Goal: Communication & Community: Share content

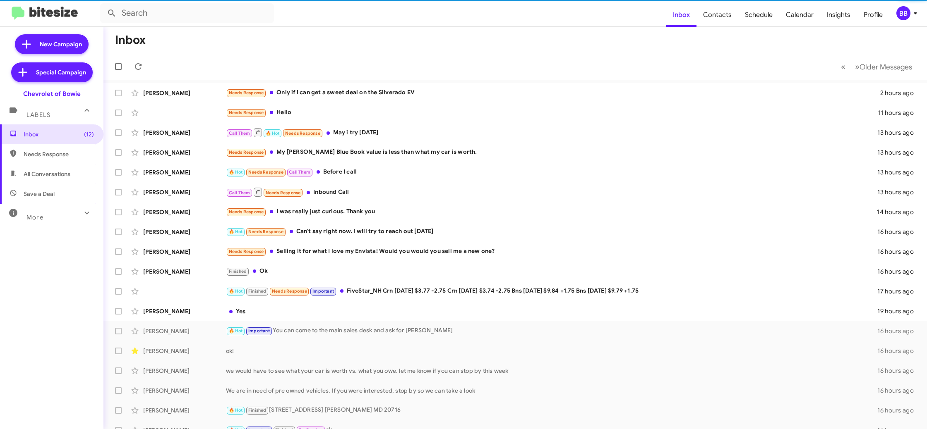
click at [902, 10] on div "BB" at bounding box center [903, 13] width 14 height 14
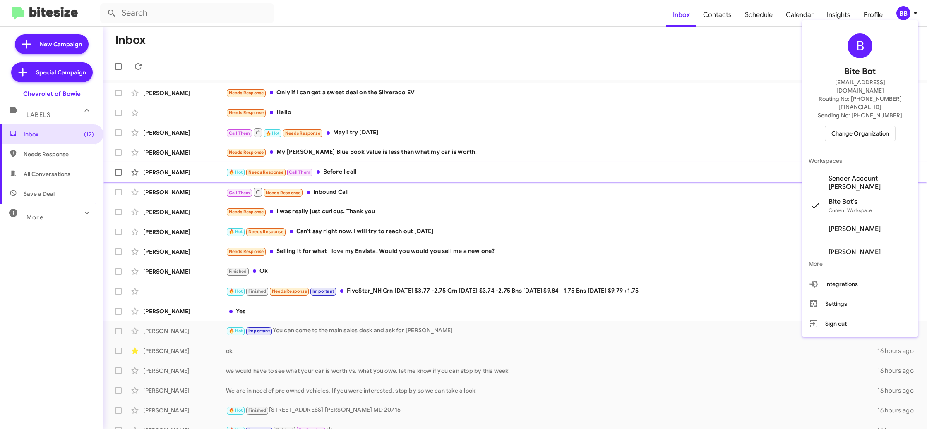
click at [868, 175] on span "Sender Account Chevy Bowie's" at bounding box center [869, 183] width 83 height 17
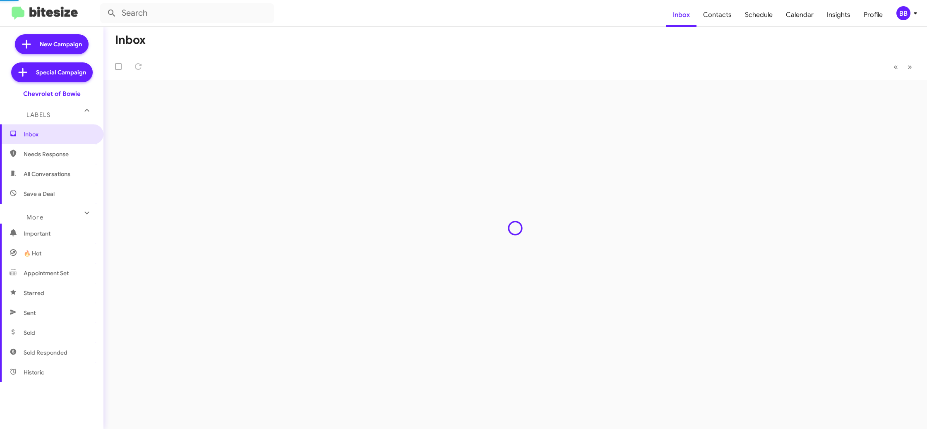
click at [715, 12] on span "Contacts" at bounding box center [717, 15] width 42 height 24
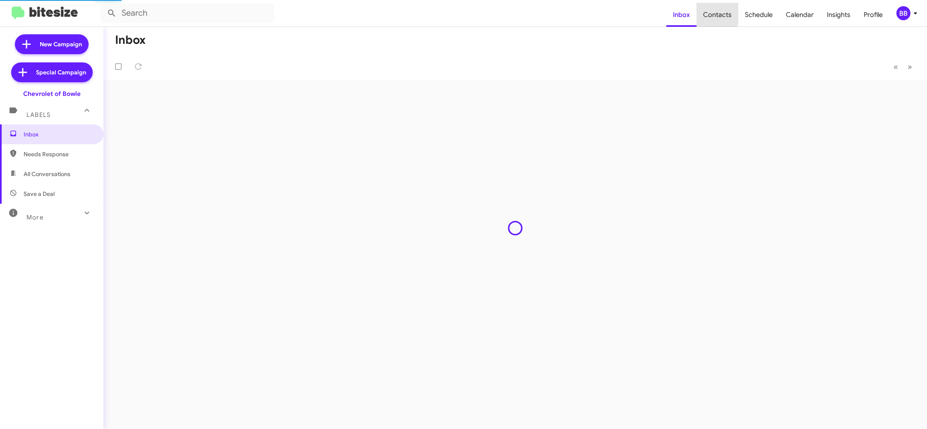
click at [715, 12] on span "Contacts" at bounding box center [717, 15] width 42 height 24
type input "in:groups"
click at [715, 12] on span "Contacts" at bounding box center [717, 15] width 42 height 24
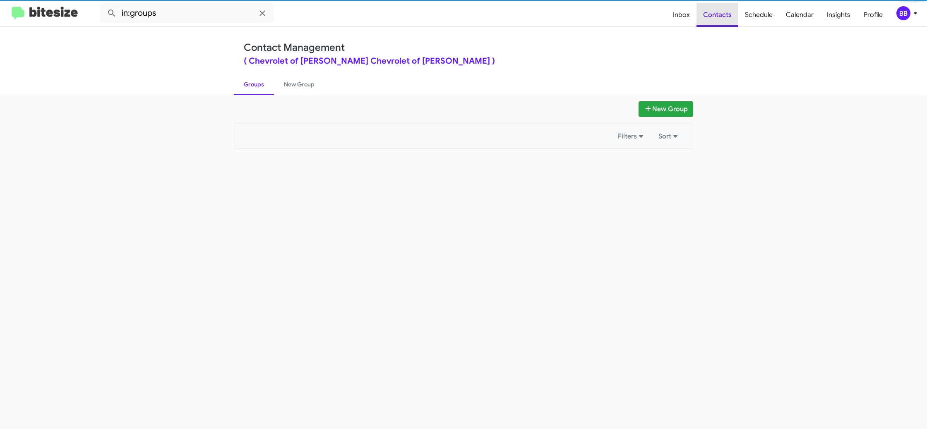
click at [715, 12] on span "Contacts" at bounding box center [717, 15] width 42 height 24
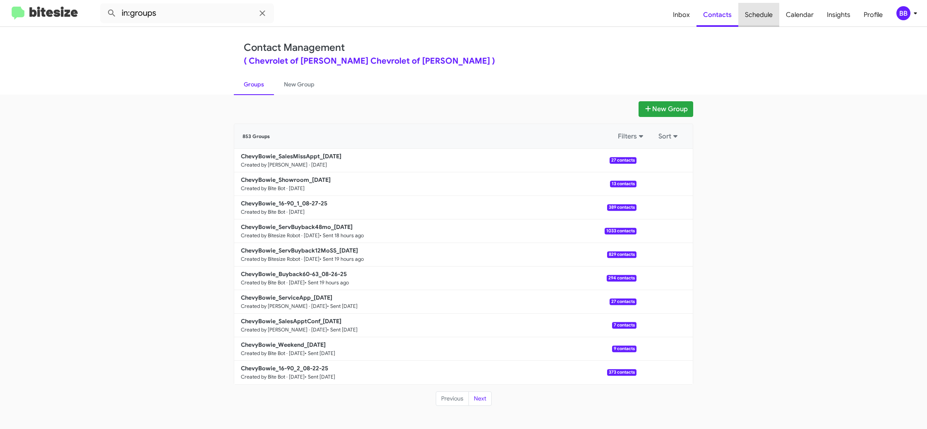
click at [760, 22] on span "Schedule" at bounding box center [758, 15] width 41 height 24
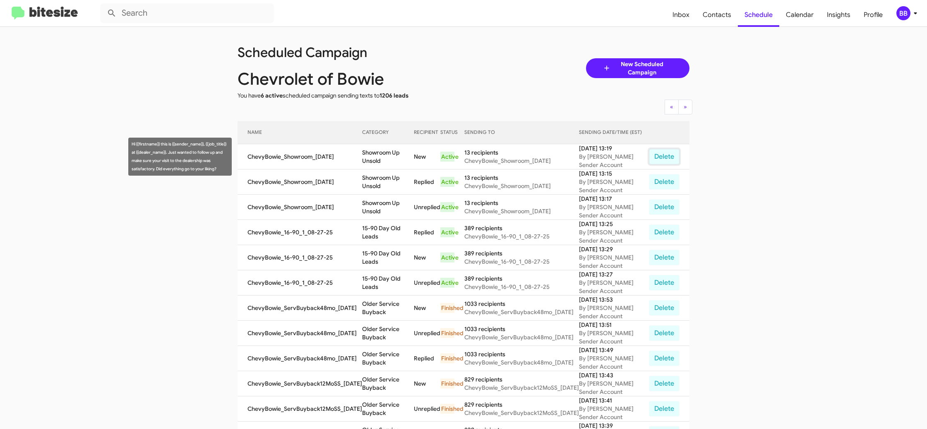
click at [659, 154] on button "Delete" at bounding box center [664, 157] width 31 height 16
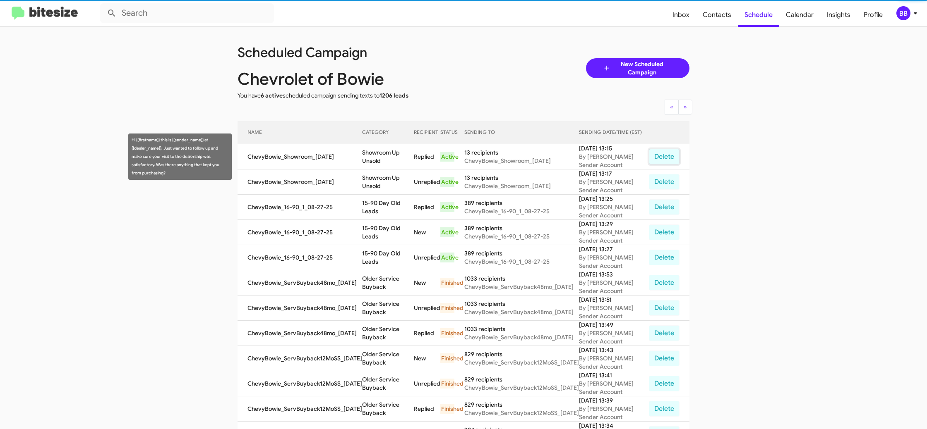
click at [660, 154] on button "Delete" at bounding box center [664, 157] width 31 height 16
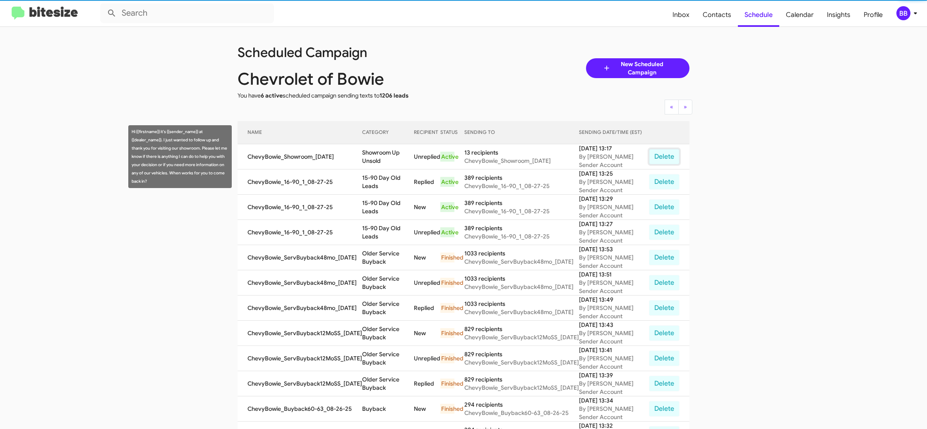
click at [660, 154] on button "Delete" at bounding box center [664, 157] width 31 height 16
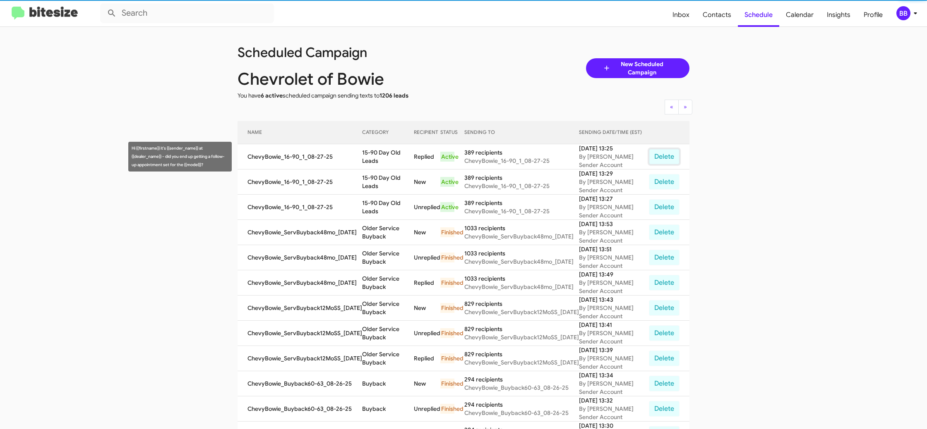
click at [660, 154] on button "Delete" at bounding box center [664, 157] width 31 height 16
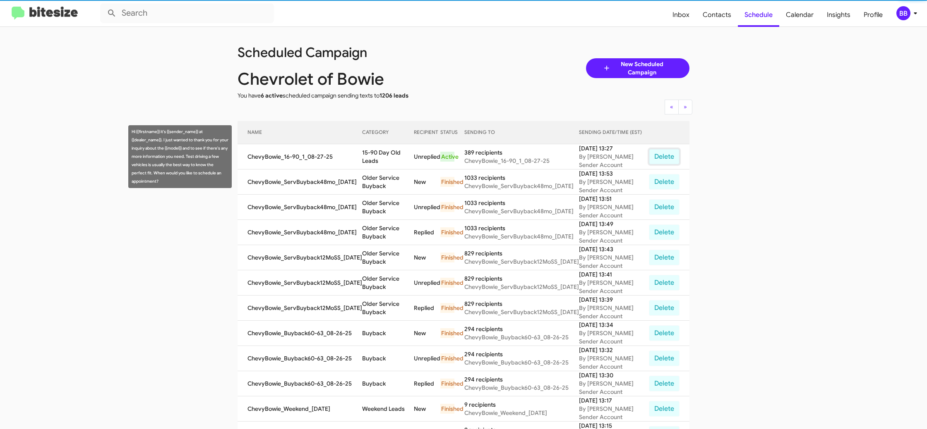
click at [660, 154] on button "Delete" at bounding box center [664, 157] width 31 height 16
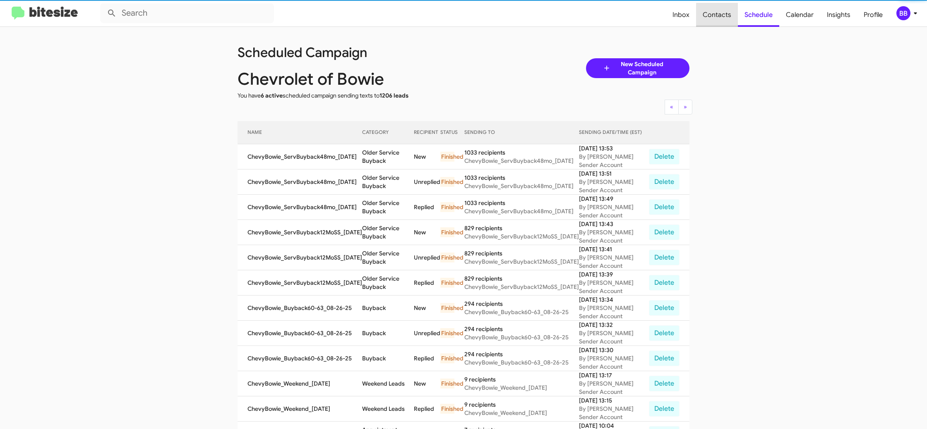
click at [730, 19] on span "Contacts" at bounding box center [717, 15] width 42 height 24
type input "in:groups"
click at [730, 19] on span "Contacts" at bounding box center [717, 15] width 42 height 24
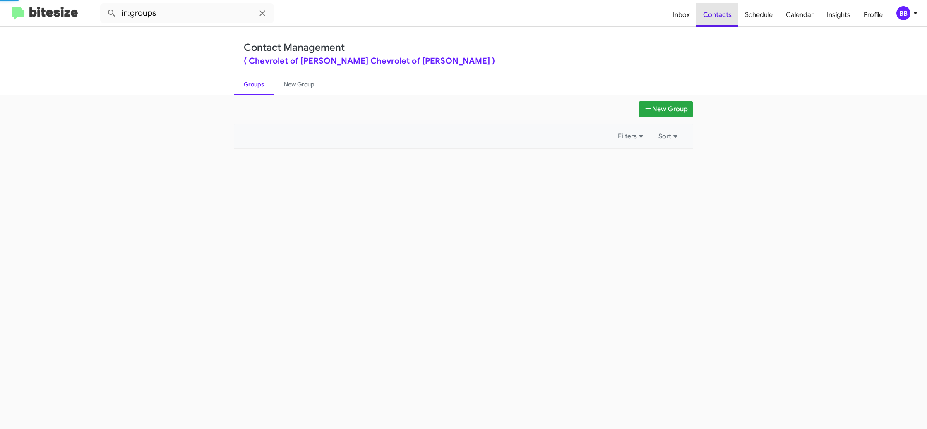
drag, startPoint x: 730, startPoint y: 19, endPoint x: 393, endPoint y: 114, distance: 349.9
click at [730, 19] on span "Contacts" at bounding box center [717, 15] width 42 height 24
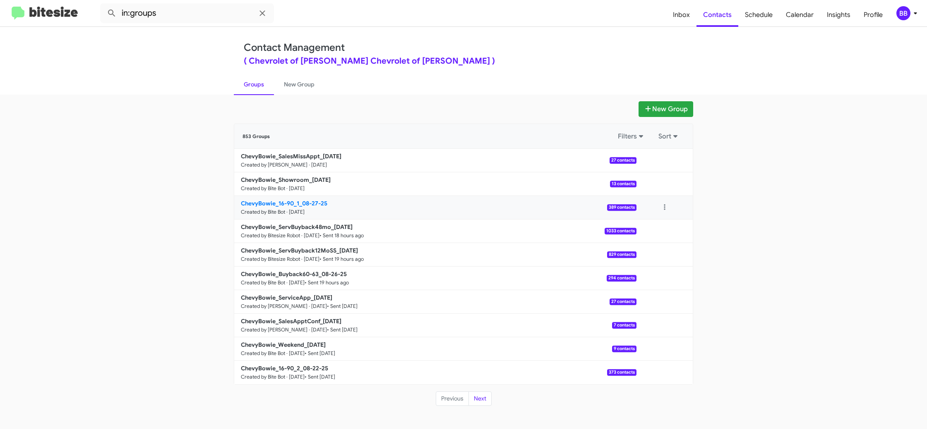
click at [307, 206] on b "ChevyBowie_16-90_1_08-27-25" at bounding box center [284, 203] width 86 height 7
drag, startPoint x: 307, startPoint y: 206, endPoint x: 155, endPoint y: 8, distance: 249.6
click at [306, 205] on b "ChevyBowie_16-90_1_08-27-25" at bounding box center [284, 203] width 86 height 7
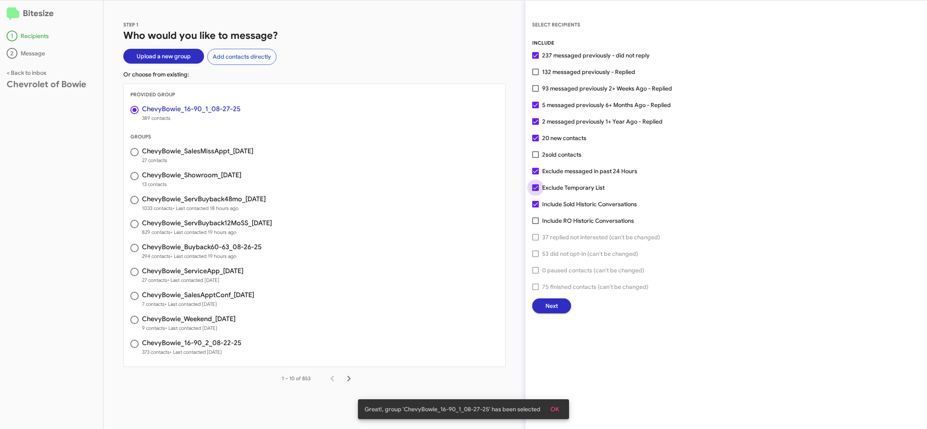
click at [559, 186] on span "Exclude Temporary List" at bounding box center [573, 188] width 62 height 10
click at [535, 191] on input "Exclude Temporary List" at bounding box center [535, 191] width 0 height 0
checkbox input "false"
click at [548, 309] on span "Next" at bounding box center [551, 306] width 12 height 15
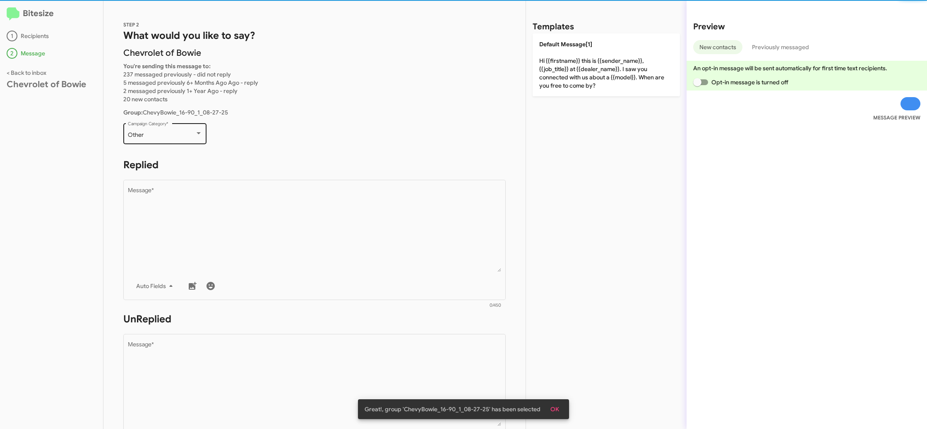
click at [142, 137] on span "Other" at bounding box center [136, 134] width 16 height 7
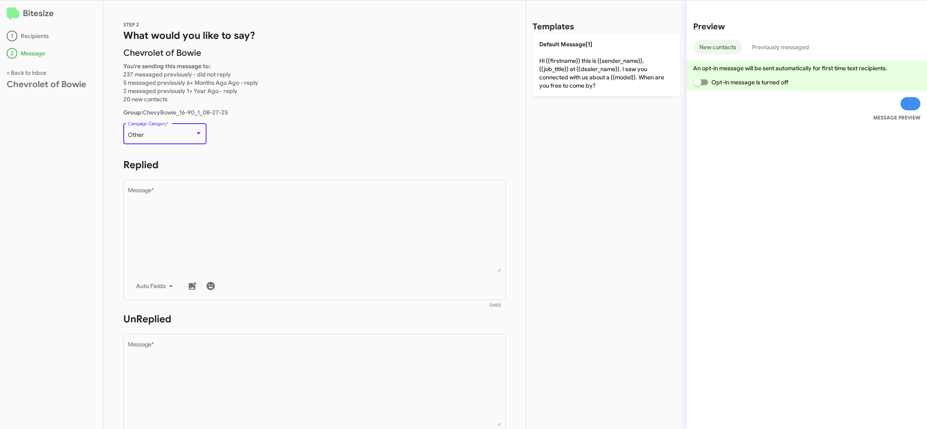
scroll to position [17, 0]
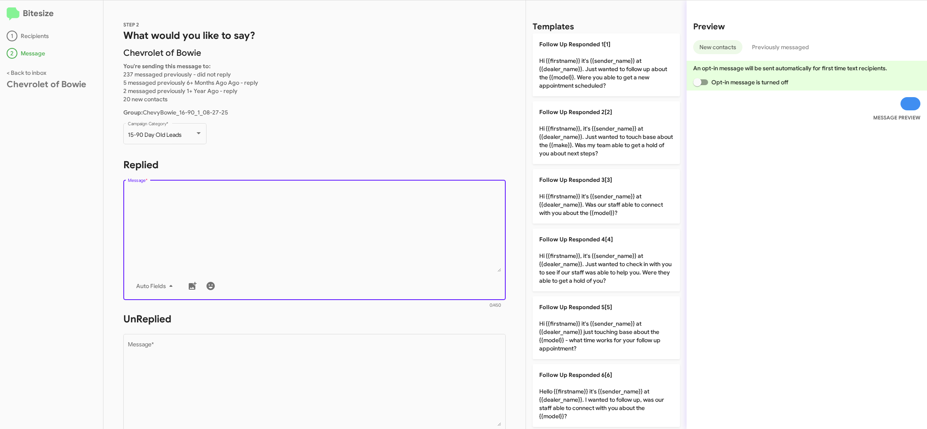
click at [252, 206] on textarea "Message *" at bounding box center [315, 230] width 374 height 84
drag, startPoint x: 252, startPoint y: 206, endPoint x: 418, endPoint y: 156, distance: 174.1
click at [252, 205] on textarea "Message *" at bounding box center [315, 230] width 374 height 84
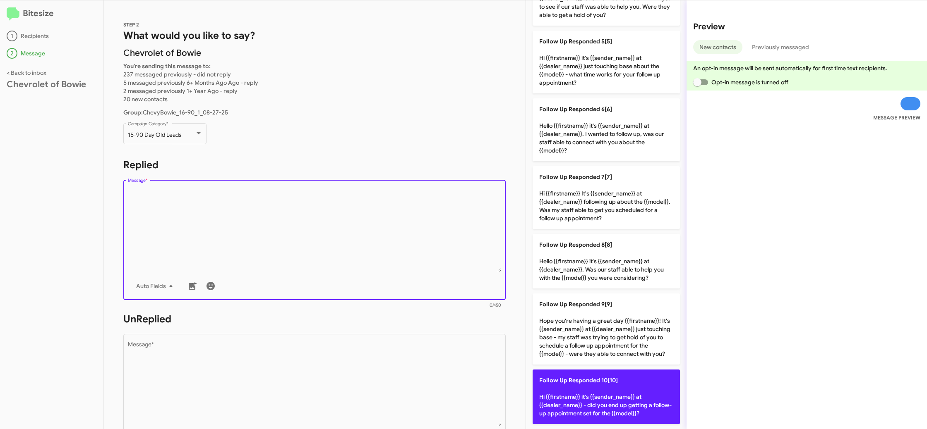
drag, startPoint x: 602, startPoint y: 396, endPoint x: 596, endPoint y: 396, distance: 6.2
click at [601, 396] on p "Follow Up Responded 10[10] Hi {{firstname}} it's {{sender_name}} at {{dealer_na…" at bounding box center [605, 397] width 147 height 55
type textarea "Hi {{firstname}} it's {{sender_name}} at {{dealer_name}} - did you end up getti…"
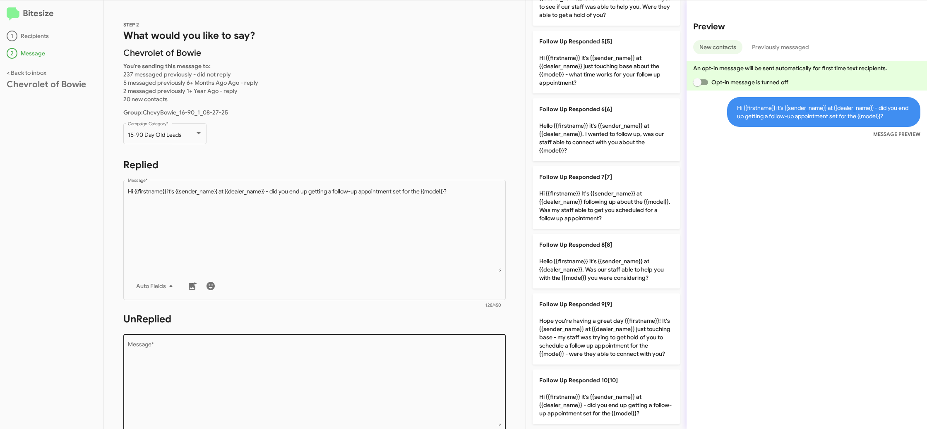
click at [369, 378] on textarea "Message *" at bounding box center [315, 384] width 374 height 84
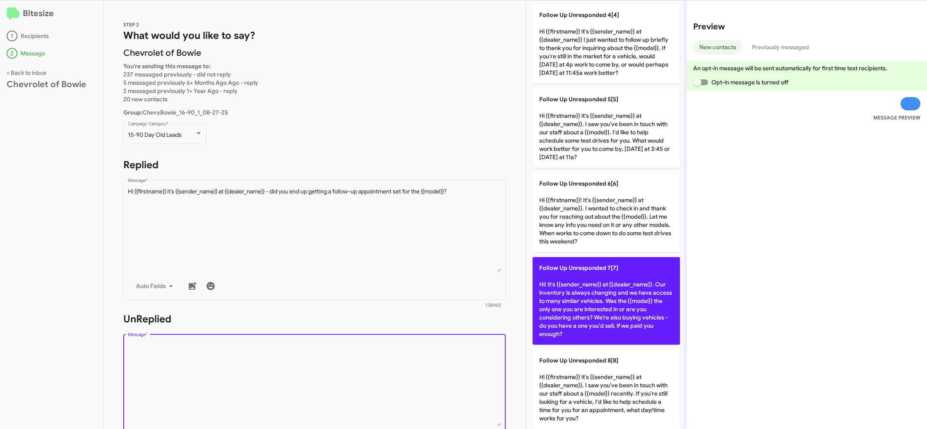
drag, startPoint x: 369, startPoint y: 378, endPoint x: 567, endPoint y: 334, distance: 203.0
click at [372, 377] on textarea "Message *" at bounding box center [315, 384] width 374 height 84
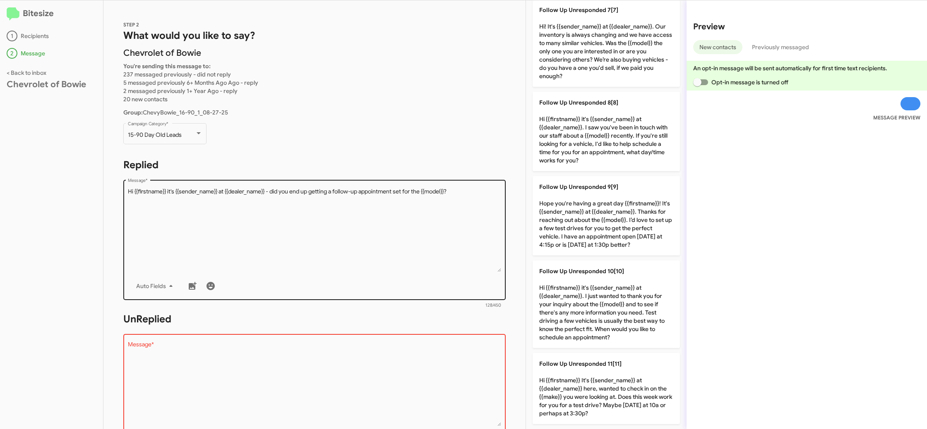
drag, startPoint x: 595, startPoint y: 279, endPoint x: 436, endPoint y: 244, distance: 163.5
click at [595, 279] on p "Follow Up Unresponded 10[10] Hi {{firstname}} it's {{sender_name}} at {{dealer_…" at bounding box center [605, 305] width 147 height 88
type textarea "Hi {{firstname}} it's {{sender_name}} at {{dealer_name}}. I just wanted to than…"
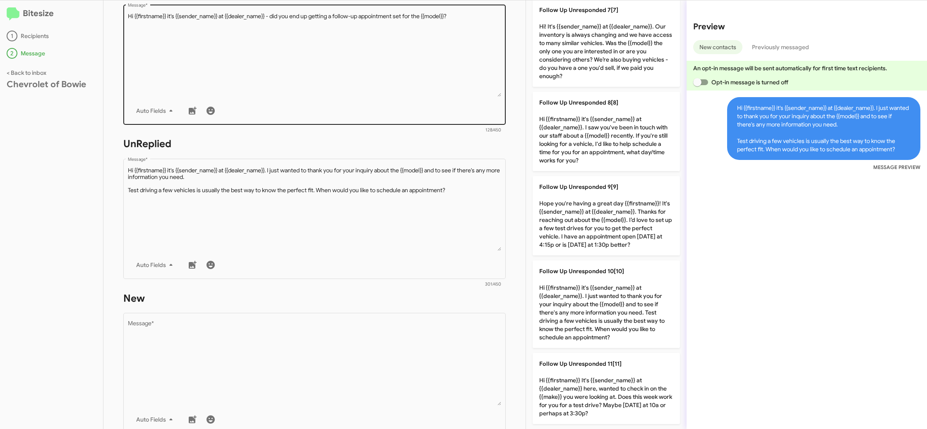
scroll to position [296, 0]
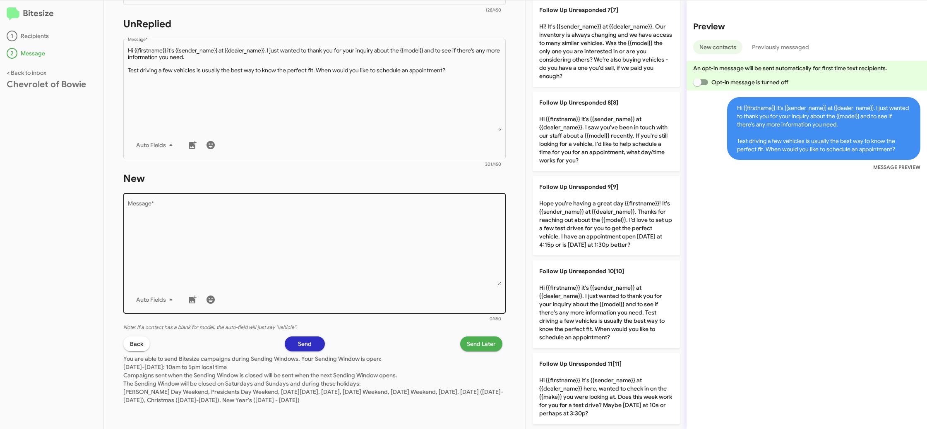
click at [444, 270] on textarea "Message *" at bounding box center [315, 243] width 374 height 84
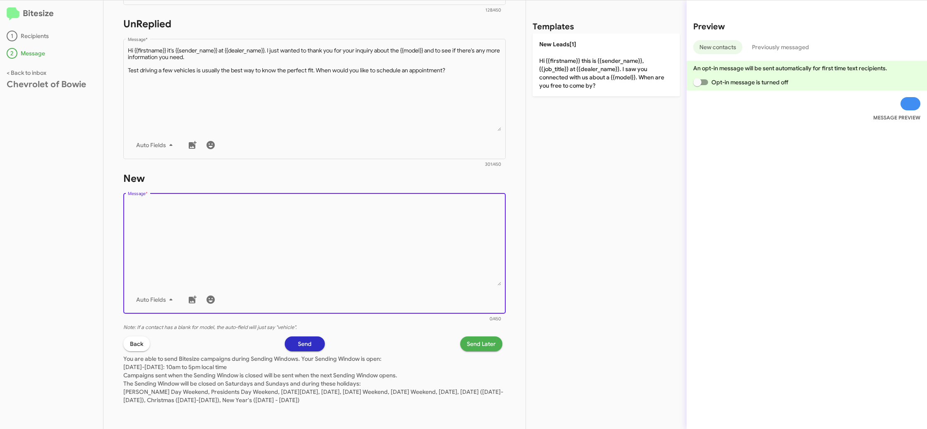
drag, startPoint x: 444, startPoint y: 270, endPoint x: 557, endPoint y: 124, distance: 184.6
click at [448, 256] on textarea "Message *" at bounding box center [315, 243] width 374 height 84
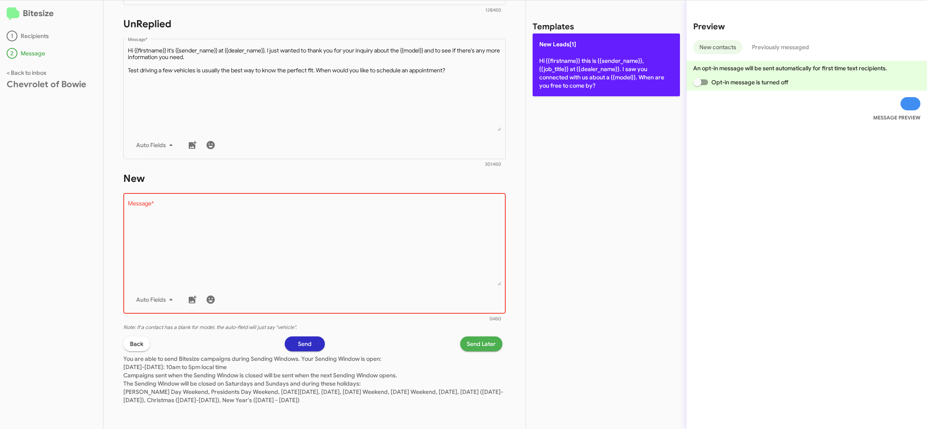
click at [576, 43] on p "New Leads[1] Hi {{firstname}} this is {{sender_name}}, {{job_title}} at {{deale…" at bounding box center [605, 65] width 147 height 63
type textarea "Hi {{firstname}} this is {{sender_name}}, {{job_title}} at {{dealer_name}}. I s…"
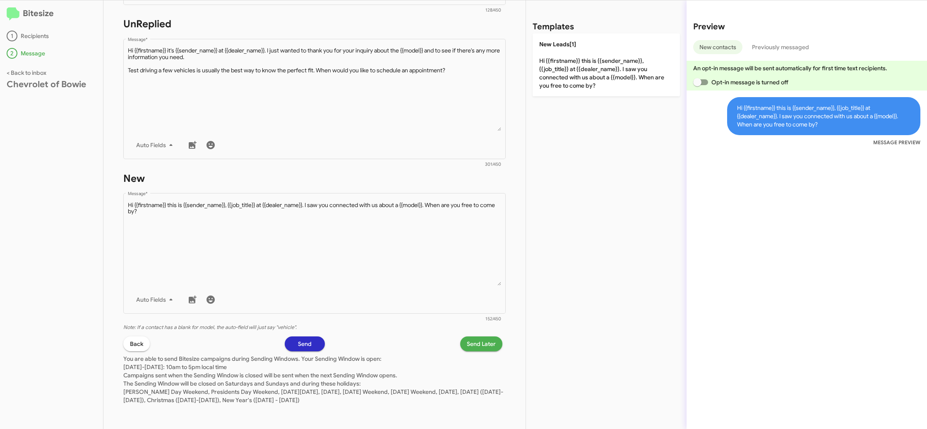
click at [479, 342] on span "Send Later" at bounding box center [481, 344] width 29 height 15
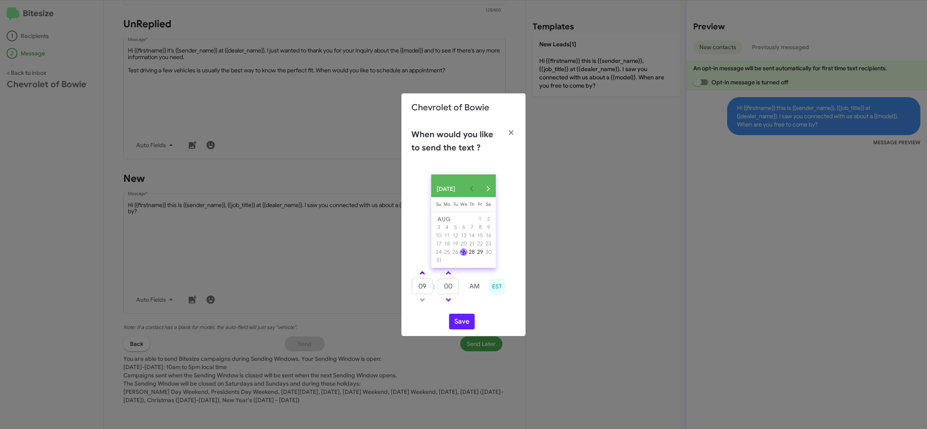
click at [421, 275] on link at bounding box center [422, 273] width 14 height 10
drag, startPoint x: 421, startPoint y: 275, endPoint x: 451, endPoint y: 280, distance: 30.2
click at [421, 275] on link at bounding box center [422, 273] width 14 height 10
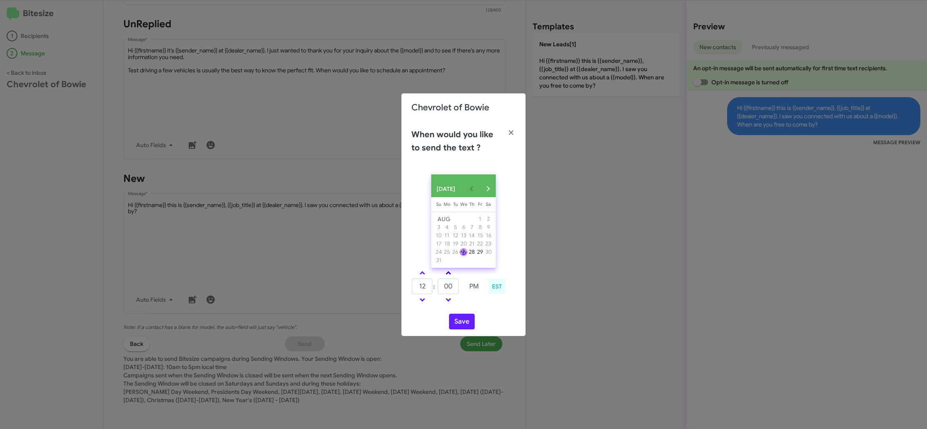
type input "01"
click at [446, 277] on link at bounding box center [448, 273] width 14 height 10
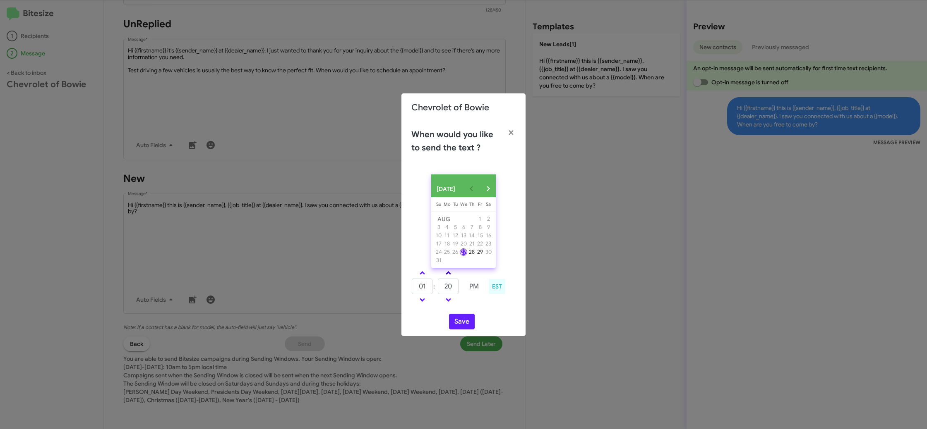
click at [446, 277] on link at bounding box center [448, 273] width 14 height 10
type input "25"
click at [464, 324] on button "Save" at bounding box center [462, 322] width 26 height 16
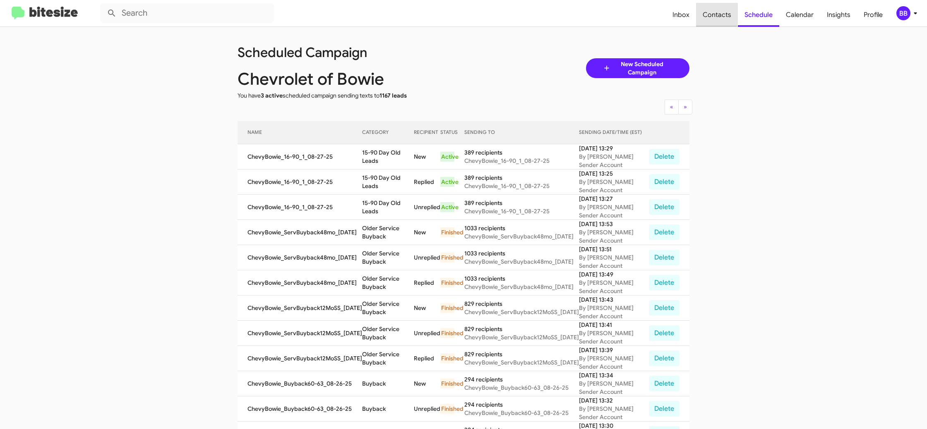
click at [702, 13] on span "Contacts" at bounding box center [717, 15] width 42 height 24
type input "in:groups"
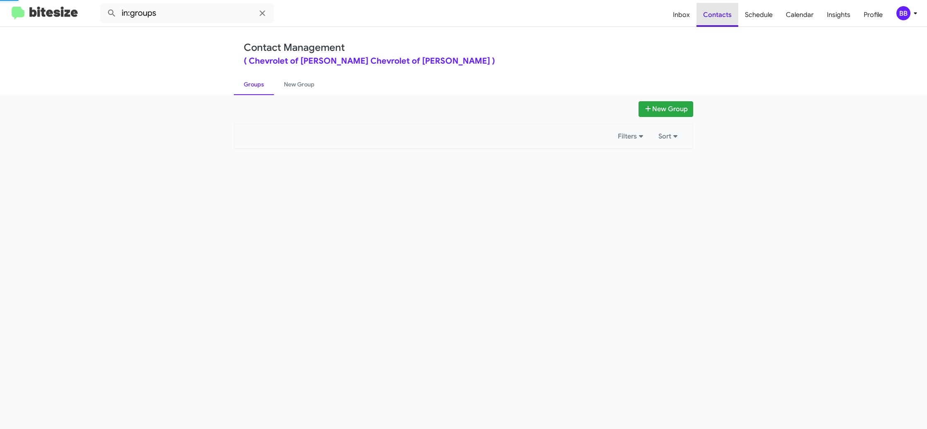
drag, startPoint x: 702, startPoint y: 13, endPoint x: 409, endPoint y: 141, distance: 320.3
click at [702, 13] on span "Contacts" at bounding box center [717, 15] width 42 height 24
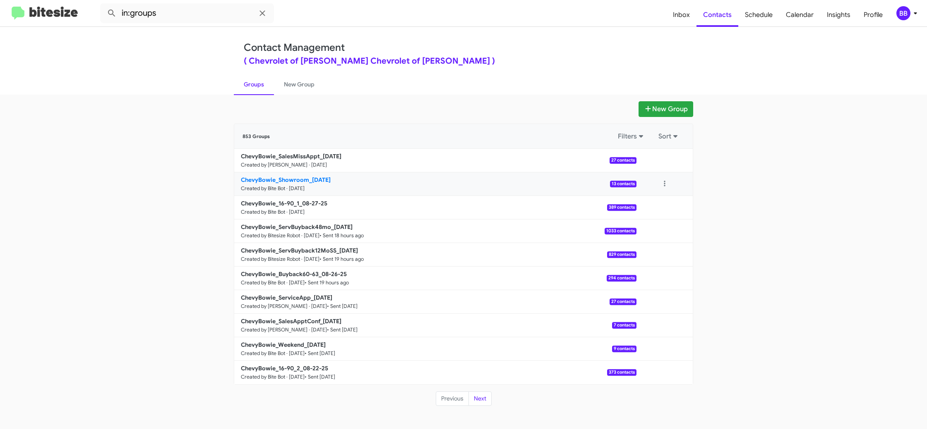
click at [301, 185] on small "Created by Bite Bot · [DATE]" at bounding box center [273, 188] width 64 height 7
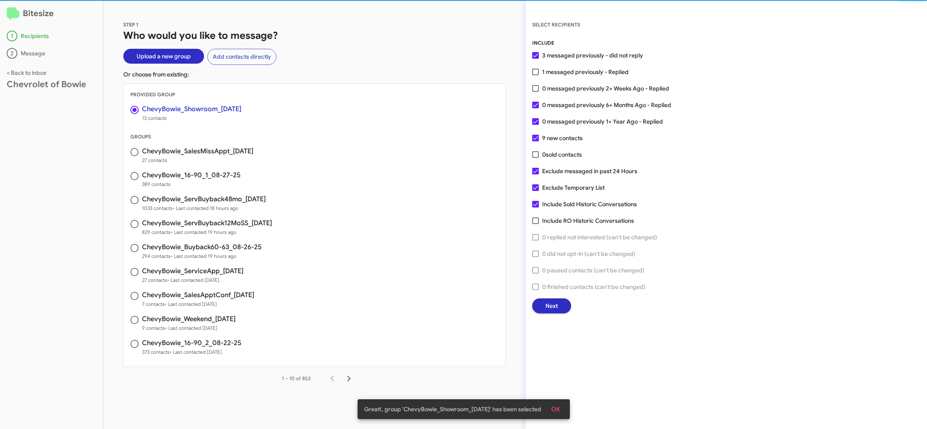
drag, startPoint x: 555, startPoint y: 73, endPoint x: 544, endPoint y: 77, distance: 11.8
click at [555, 73] on span "1 messaged previously - Replied" at bounding box center [585, 72] width 86 height 10
click at [535, 75] on input "1 messaged previously - Replied" at bounding box center [535, 75] width 0 height 0
checkbox input "true"
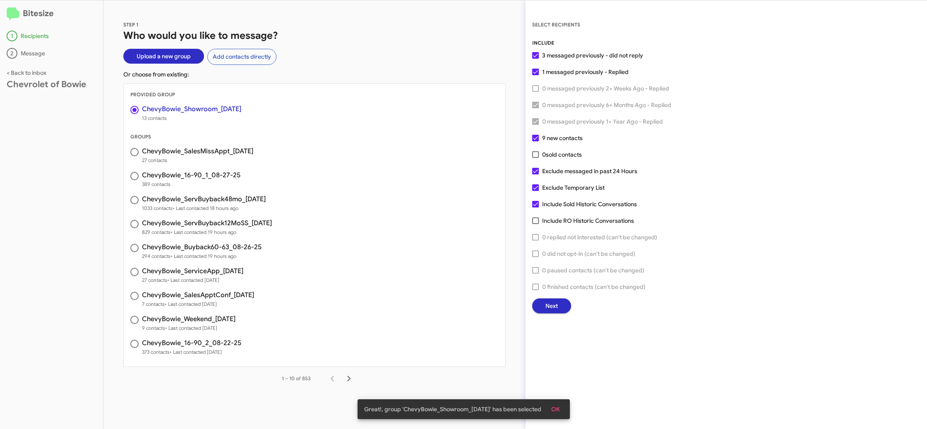
click at [558, 187] on span "Exclude Temporary List" at bounding box center [573, 188] width 62 height 10
click at [535, 191] on input "Exclude Temporary List" at bounding box center [535, 191] width 0 height 0
checkbox input "false"
click at [541, 301] on button "Next" at bounding box center [551, 306] width 39 height 15
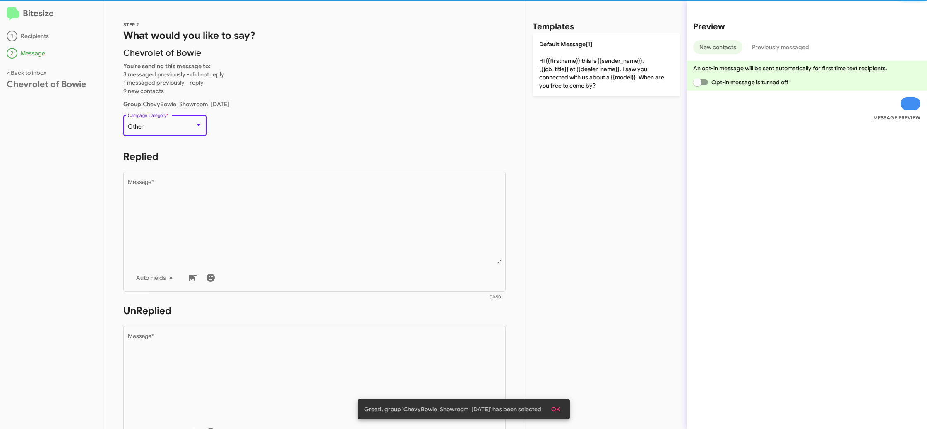
click at [176, 127] on div "Other" at bounding box center [161, 127] width 67 height 7
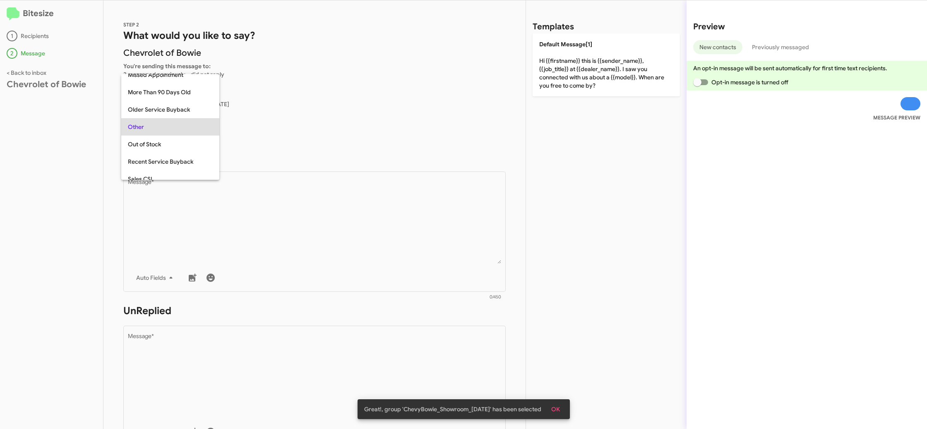
scroll to position [224, 0]
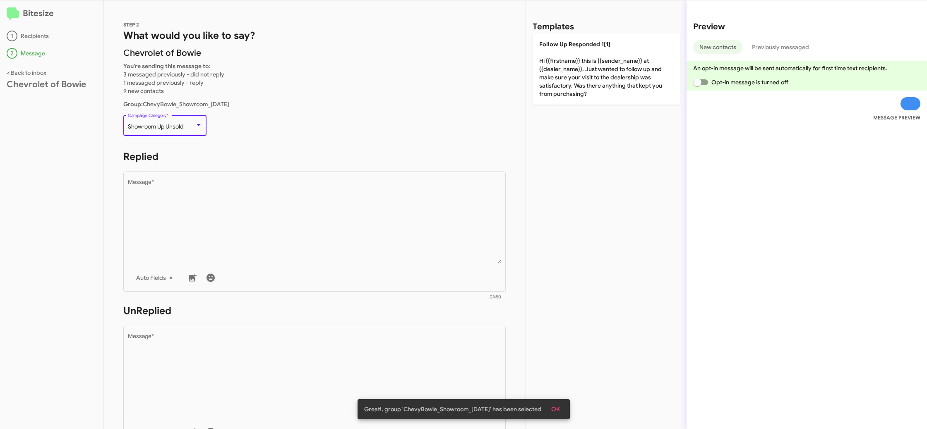
click at [247, 197] on textarea "Message *" at bounding box center [315, 222] width 374 height 84
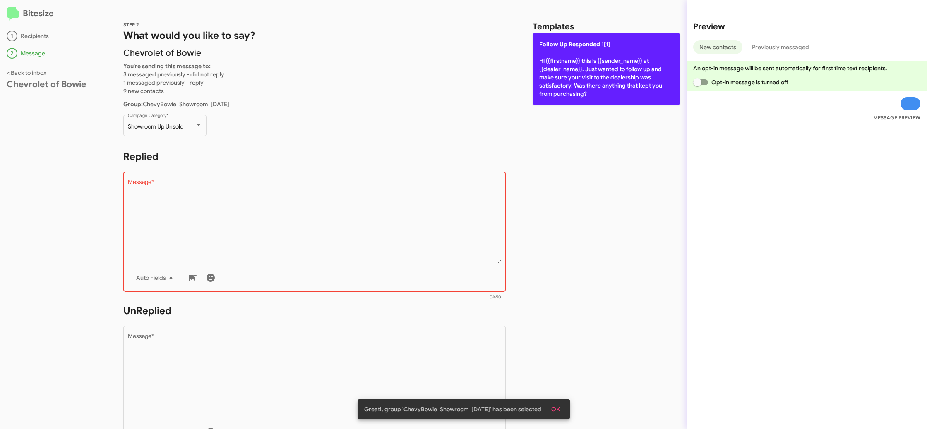
drag, startPoint x: 534, startPoint y: 39, endPoint x: 596, endPoint y: 51, distance: 63.6
click at [538, 41] on p "Follow Up Responded 1[1] Hi {{firstname}} this is {{sender_name}} at {{dealer_n…" at bounding box center [605, 69] width 147 height 71
type textarea "Hi {{firstname}} this is {{sender_name}} at {{dealer_name}}. Just wanted to fol…"
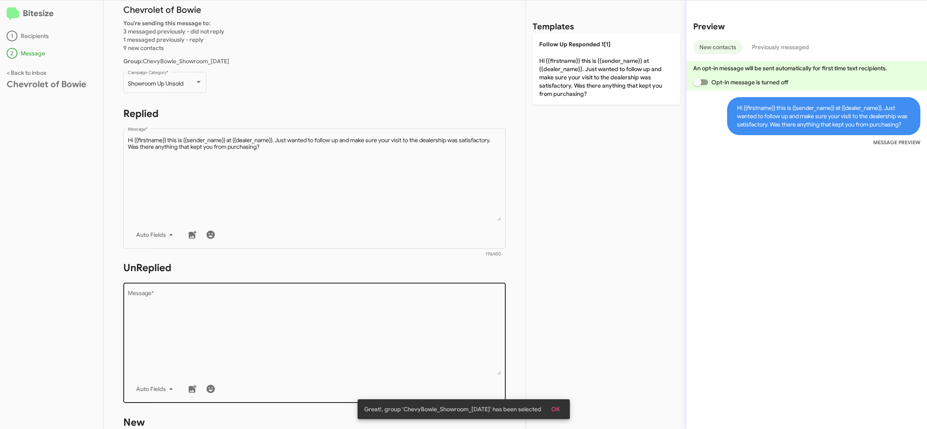
scroll to position [75, 0]
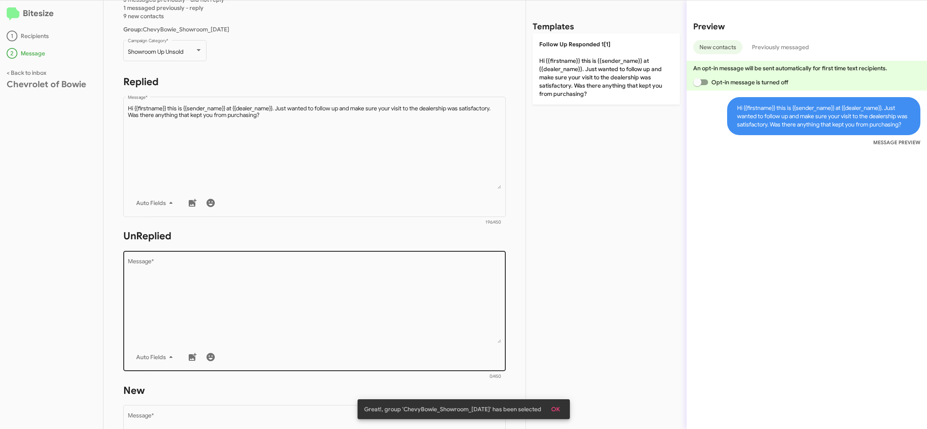
click at [355, 268] on textarea "Message *" at bounding box center [315, 301] width 374 height 84
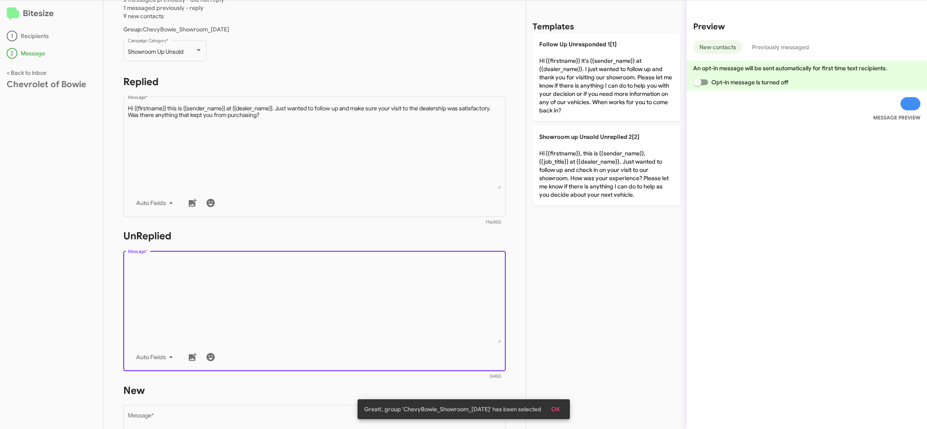
click at [356, 269] on textarea "Message *" at bounding box center [315, 301] width 374 height 84
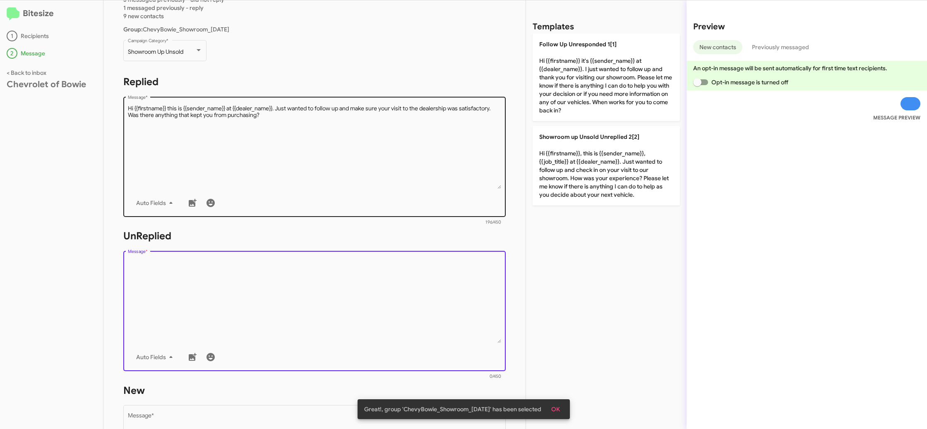
drag, startPoint x: 356, startPoint y: 269, endPoint x: 422, endPoint y: 200, distance: 96.0
click at [389, 229] on div "STEP 2 What would you like to say? Chevrolet of [PERSON_NAME] You're sending th…" at bounding box center [314, 214] width 422 height 429
drag, startPoint x: 573, startPoint y: 49, endPoint x: 441, endPoint y: 138, distance: 158.6
click at [573, 53] on p "Follow Up Unresponded 1[1] Hi {{firstname}} it's {{sender_name}} at {{dealer_na…" at bounding box center [605, 78] width 147 height 88
type textarea "Hi {{firstname}} it's {{sender_name}} at {{dealer_name}}. I just wanted to foll…"
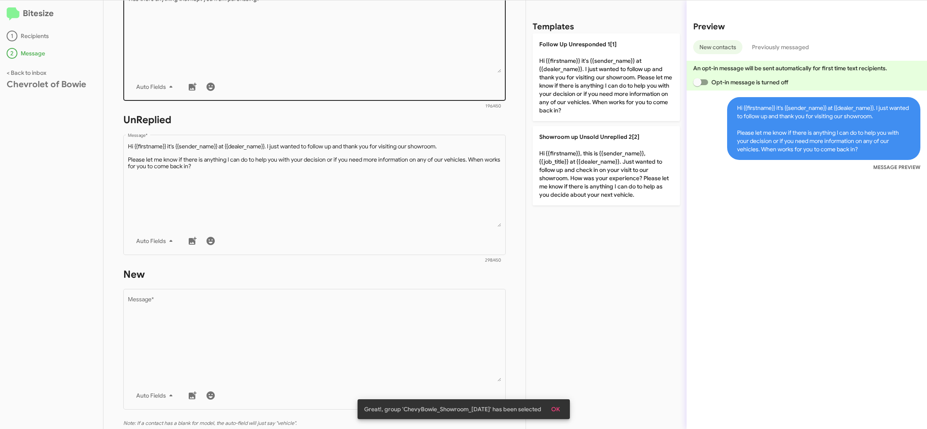
scroll to position [288, 0]
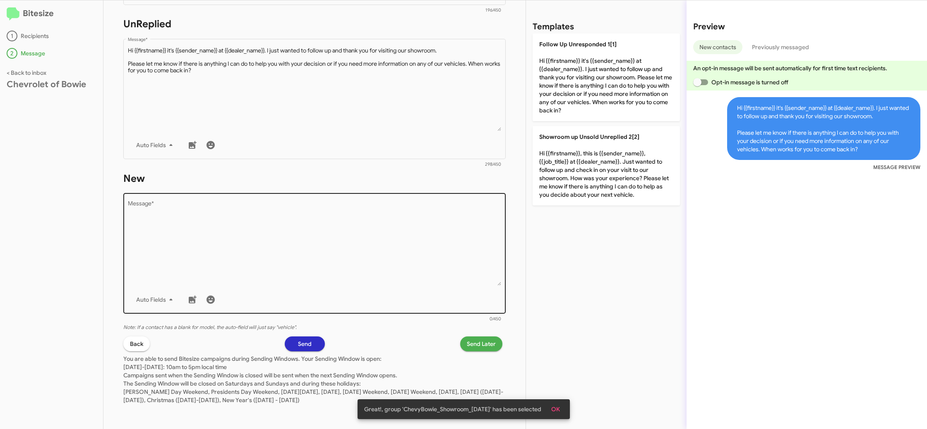
click at [403, 233] on textarea "Message *" at bounding box center [315, 243] width 374 height 84
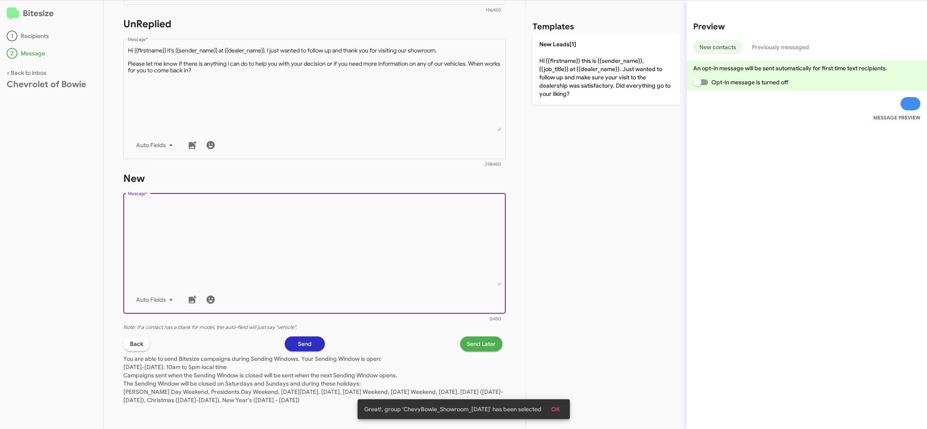
drag, startPoint x: 403, startPoint y: 233, endPoint x: 529, endPoint y: 105, distance: 180.2
click at [473, 156] on div "STEP 2 What would you like to say? Chevrolet of [PERSON_NAME] You're sending th…" at bounding box center [314, 214] width 422 height 429
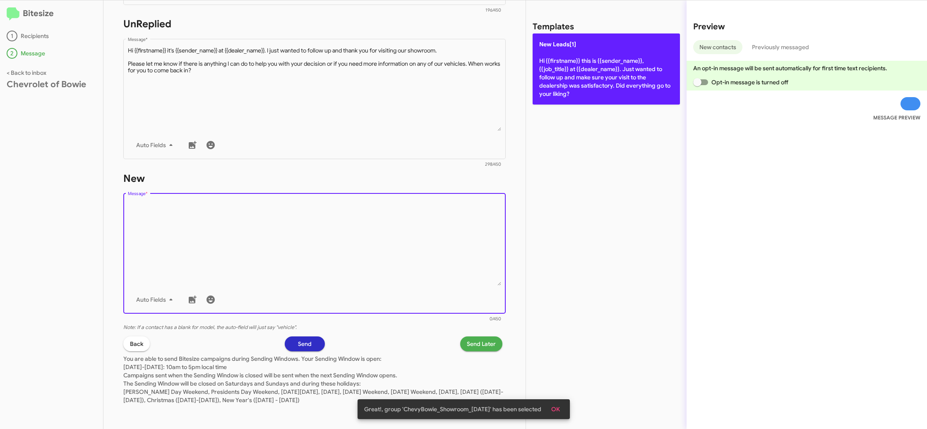
click at [561, 76] on p "New Leads[1] Hi {{firstname}} this is {{sender_name}}, {{job_title}} at {{deale…" at bounding box center [605, 69] width 147 height 71
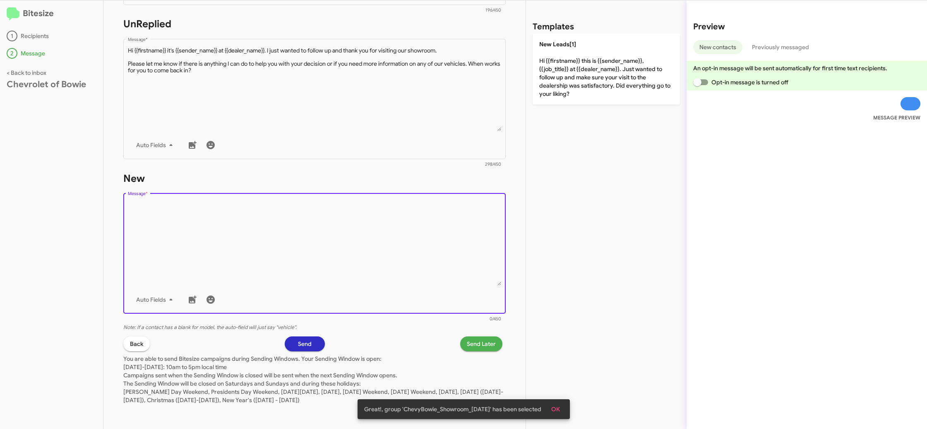
type textarea "Hi {{firstname}} this is {{sender_name}}, {{job_title}} at {{dealer_name}}. Jus…"
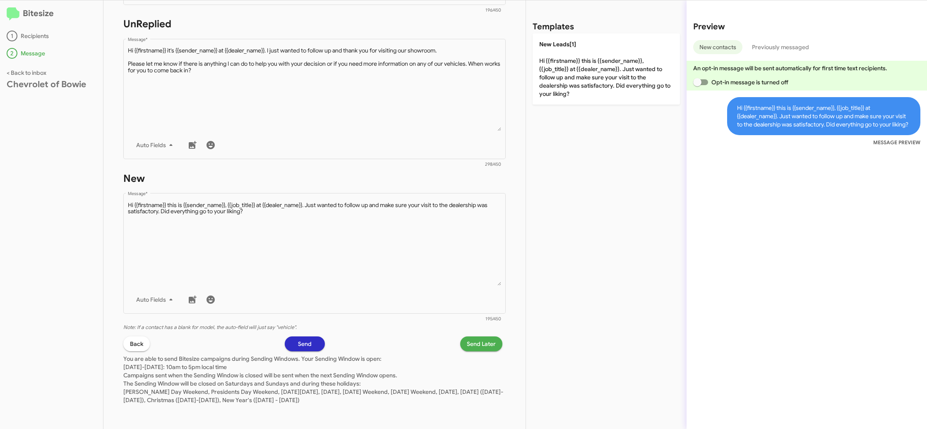
drag, startPoint x: 472, startPoint y: 354, endPoint x: 473, endPoint y: 350, distance: 4.7
click at [472, 353] on p "You are able to send Bitesize campaigns during Sending Windows. Your Sending Wi…" at bounding box center [314, 378] width 382 height 53
click at [473, 350] on span "Send Later" at bounding box center [481, 344] width 29 height 15
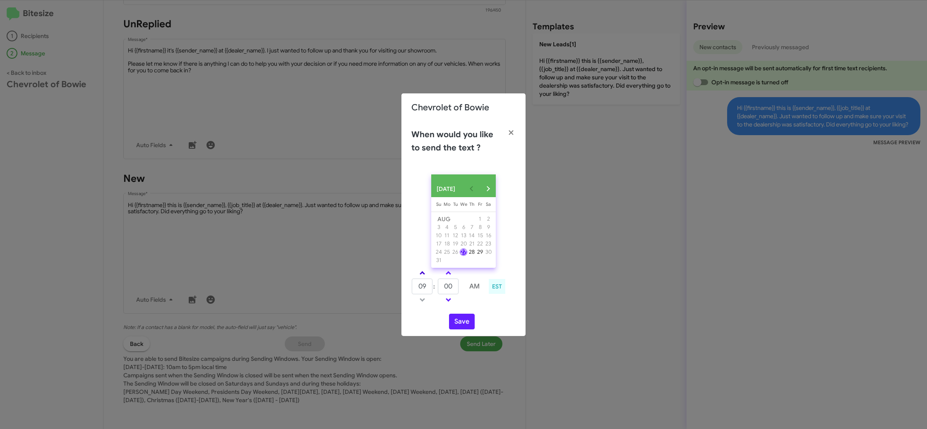
click at [424, 273] on link at bounding box center [422, 273] width 14 height 10
type input "01"
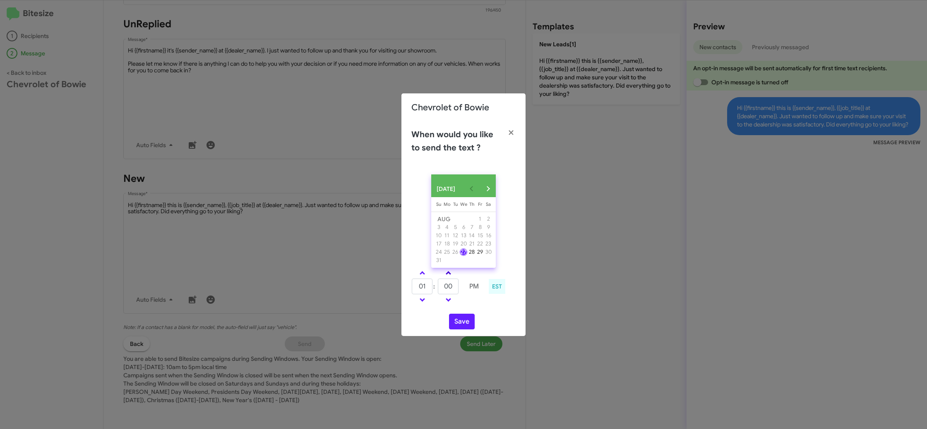
click at [449, 274] on link at bounding box center [448, 273] width 14 height 10
type input "15"
click at [454, 321] on button "Save" at bounding box center [462, 322] width 26 height 16
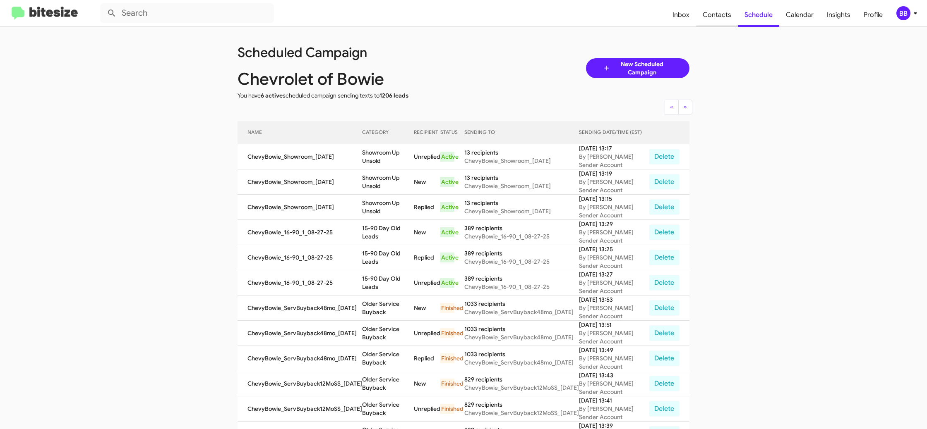
click at [702, 24] on span "Contacts" at bounding box center [717, 15] width 42 height 24
type input "in:groups"
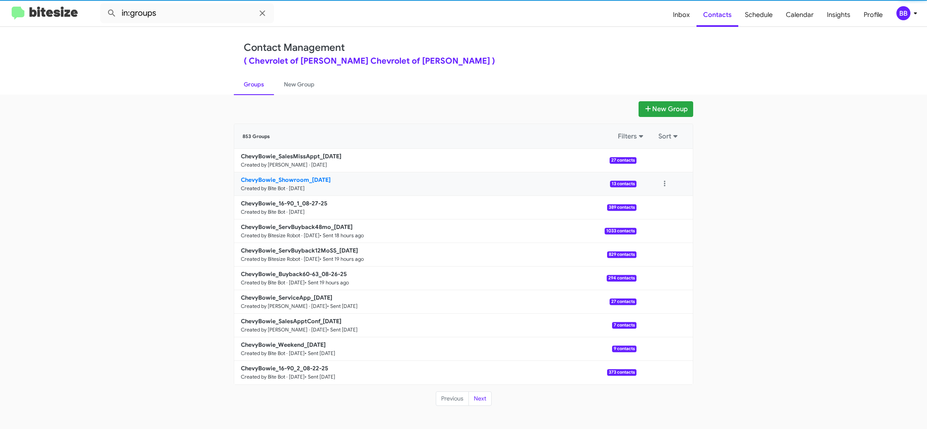
click at [304, 189] on small "Created by Bite Bot · [DATE]" at bounding box center [273, 188] width 64 height 7
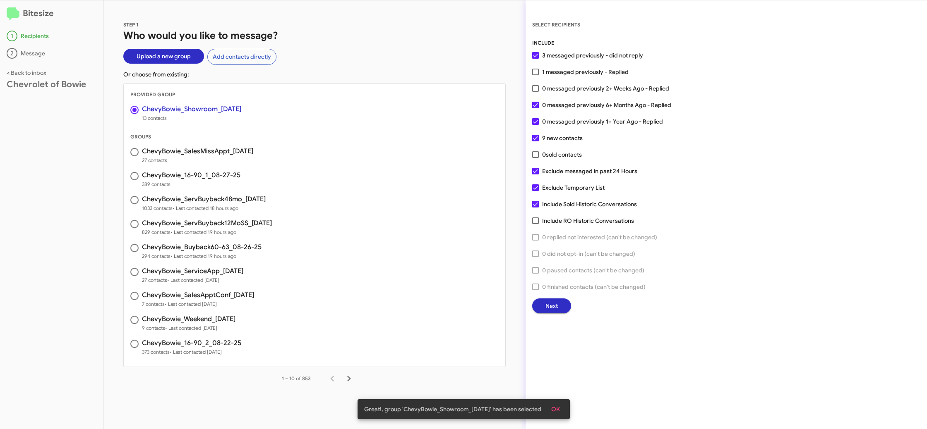
click at [217, 182] on span "389 contacts" at bounding box center [191, 184] width 98 height 8
radio input "true"
radio input "false"
click at [548, 305] on span "Next" at bounding box center [551, 306] width 12 height 15
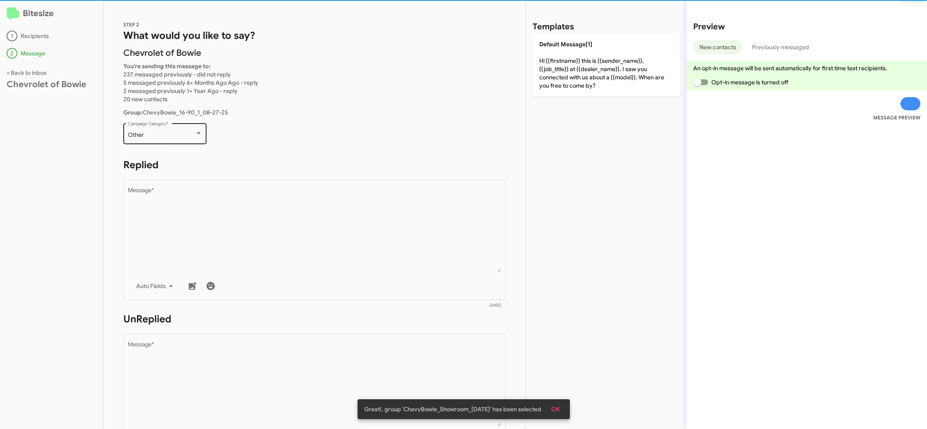
click at [172, 138] on div "Other" at bounding box center [161, 135] width 67 height 7
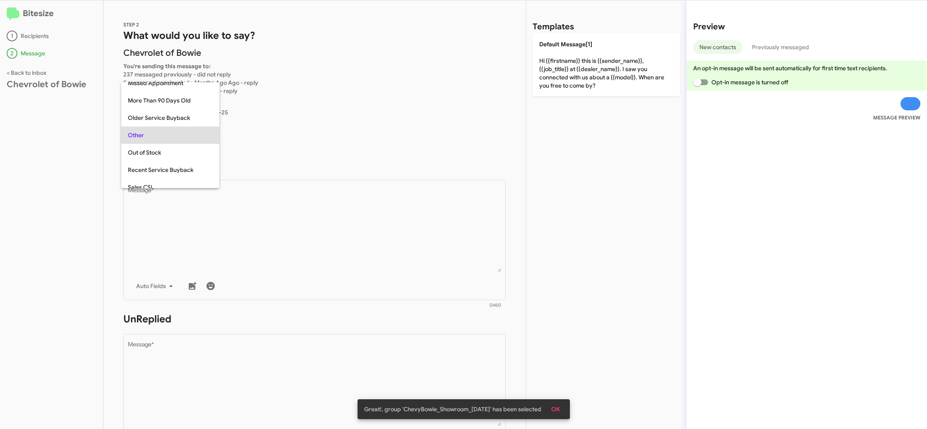
scroll to position [17, 0]
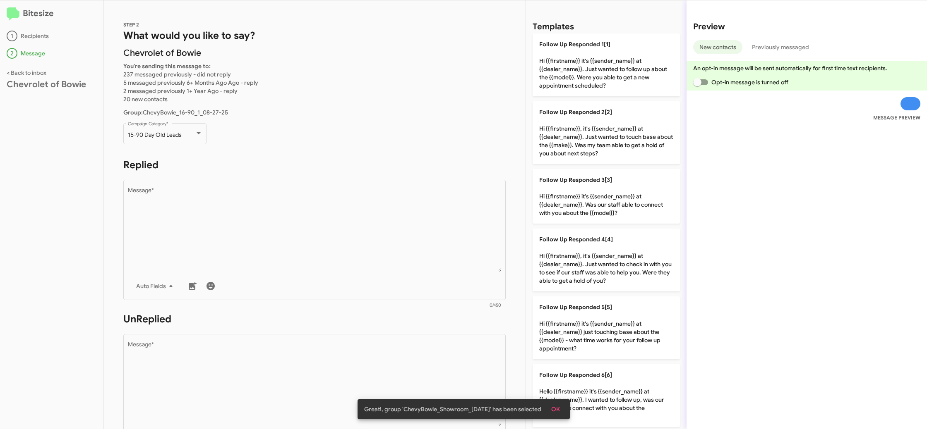
click at [390, 306] on div at bounding box center [309, 305] width 362 height 5
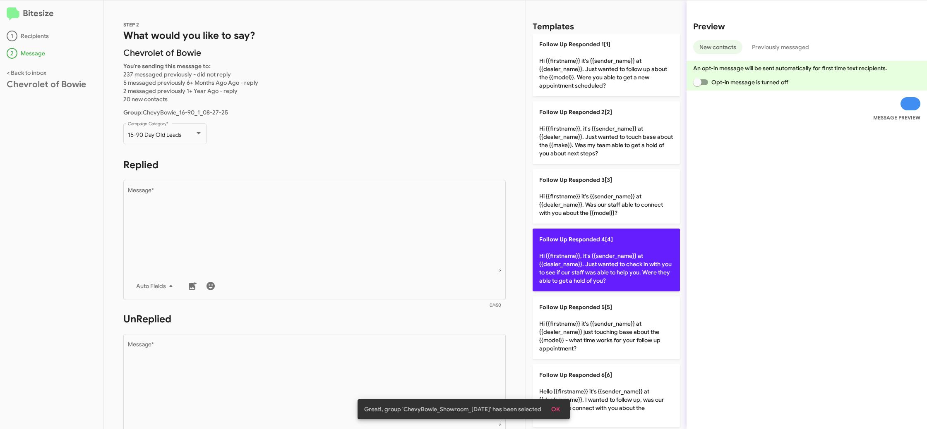
scroll to position [266, 0]
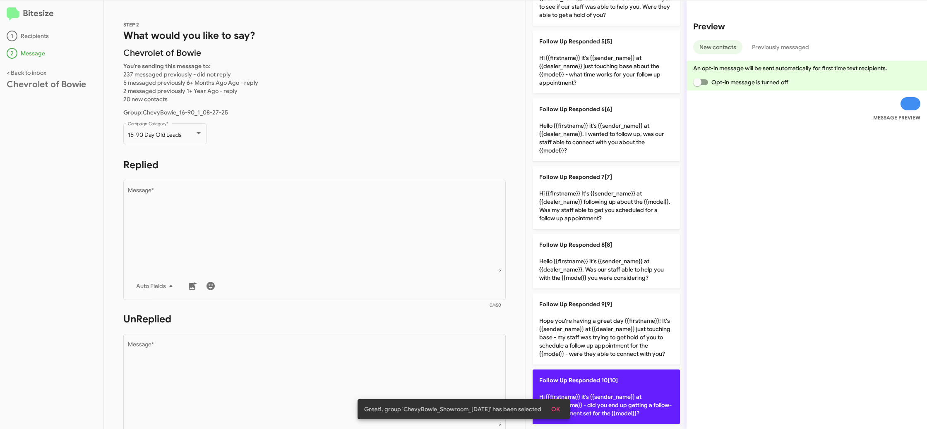
click at [619, 392] on p "Follow Up Responded 10[10] Hi {{firstname}} it's {{sender_name}} at {{dealer_na…" at bounding box center [605, 397] width 147 height 55
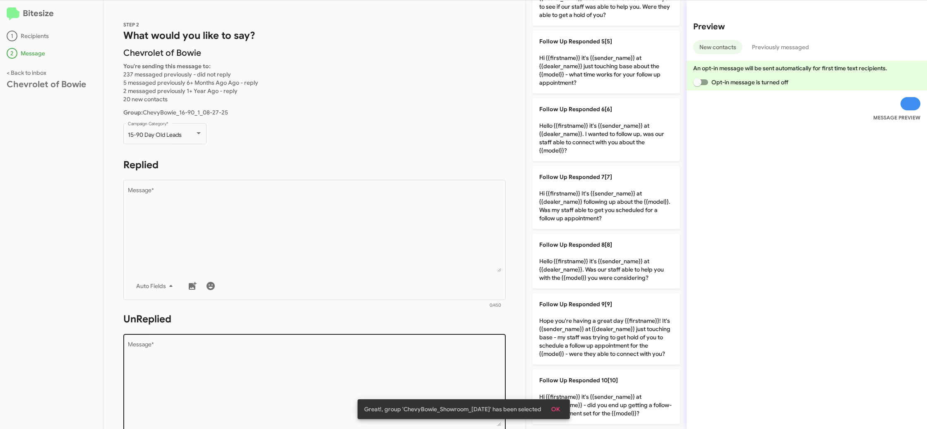
type textarea "Hi {{firstname}} it's {{sender_name}} at {{dealer_name}} - did you end up getti…"
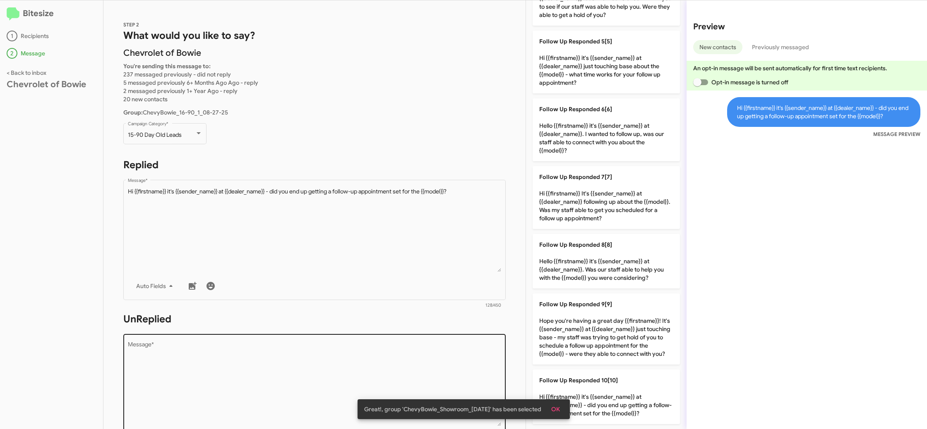
click at [365, 346] on textarea "Message *" at bounding box center [315, 384] width 374 height 84
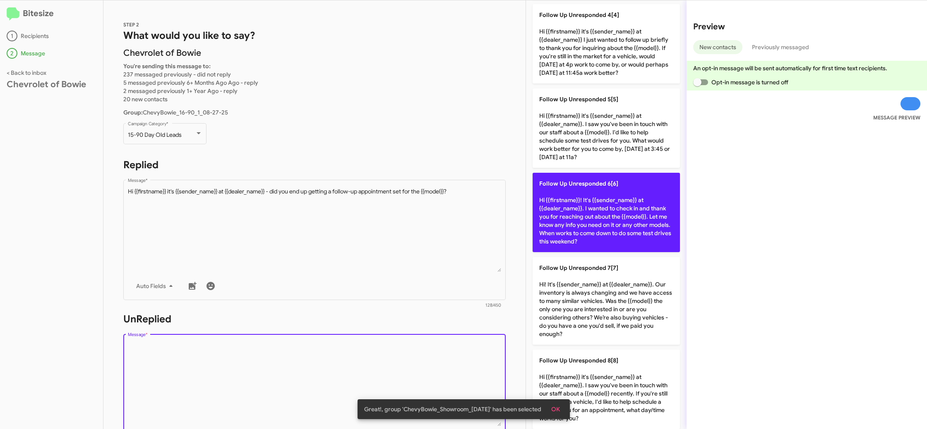
scroll to position [532, 0]
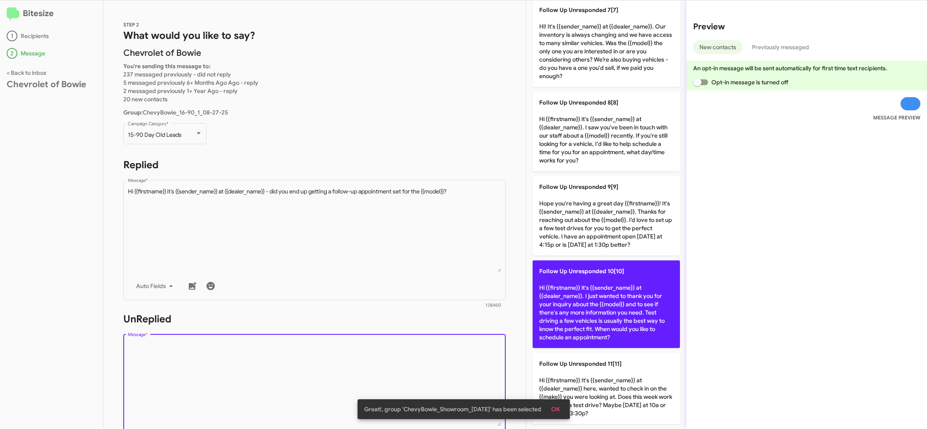
click at [624, 320] on p "Follow Up Unresponded 10[10] Hi {{firstname}} it's {{sender_name}} at {{dealer_…" at bounding box center [605, 305] width 147 height 88
type textarea "Hi {{firstname}} it's {{sender_name}} at {{dealer_name}}. I just wanted to than…"
